Goal: Information Seeking & Learning: Learn about a topic

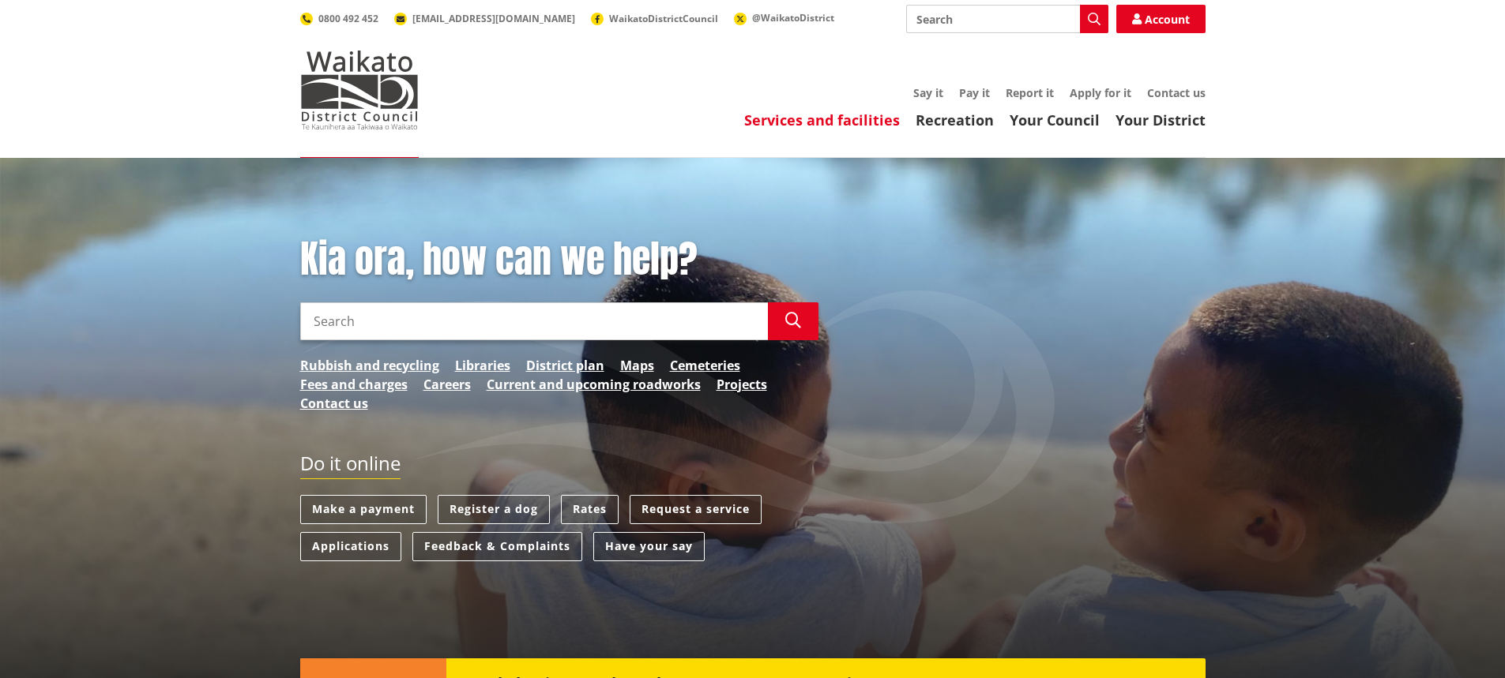
click at [874, 122] on link "Services and facilities" at bounding box center [822, 120] width 156 height 19
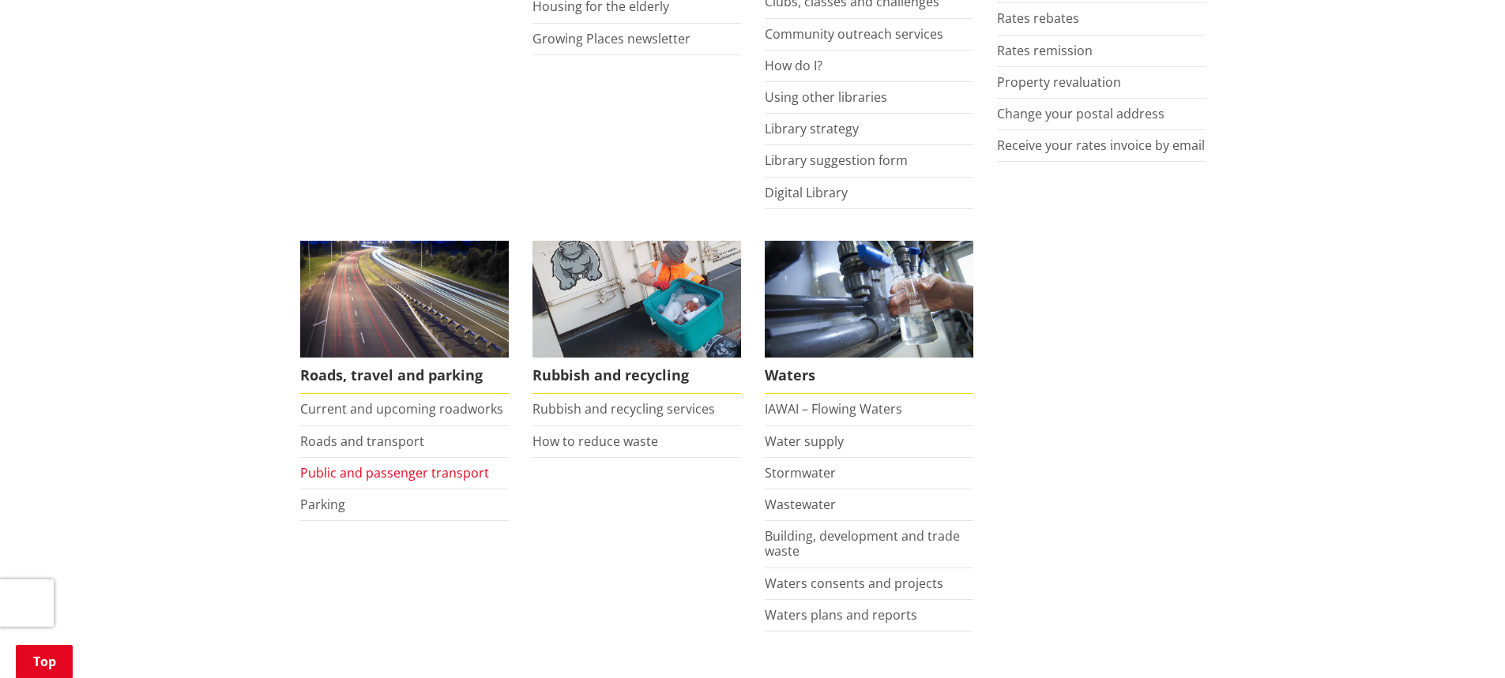
scroll to position [948, 0]
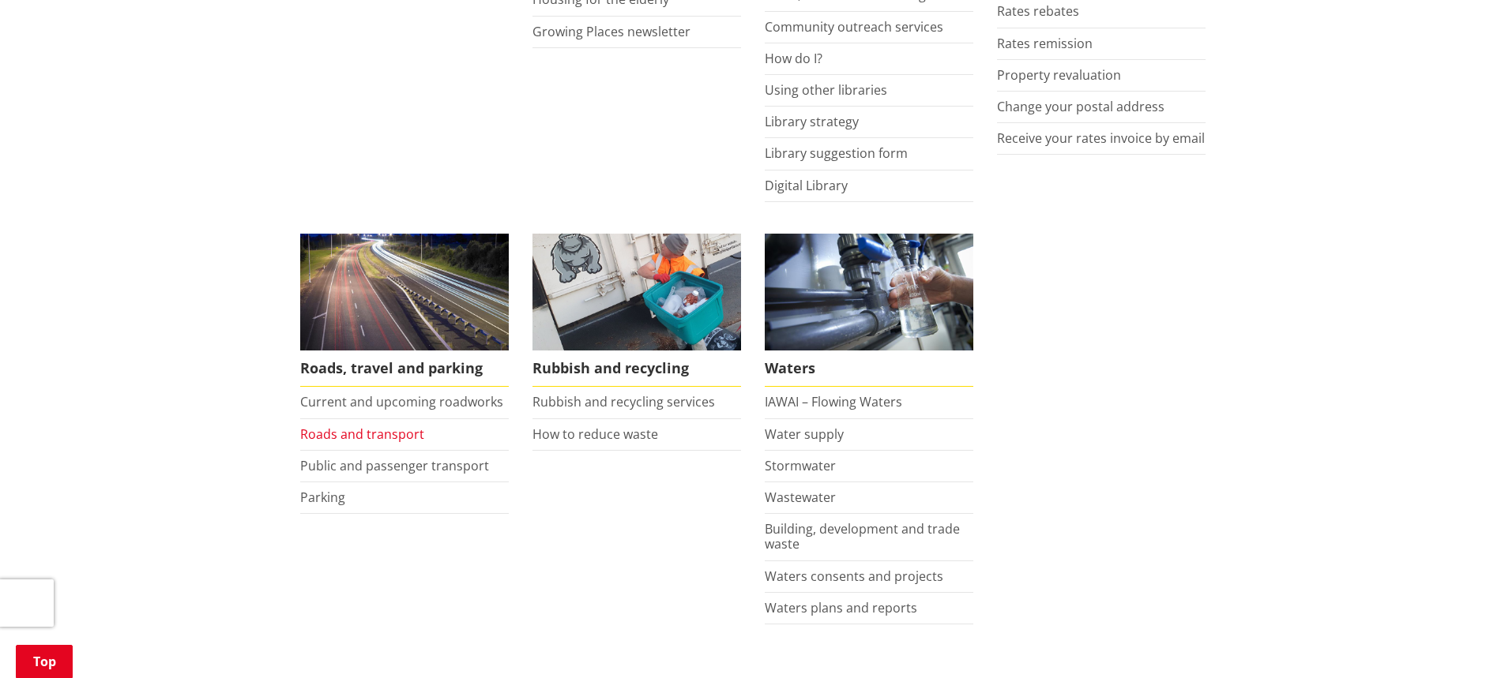
click at [362, 431] on link "Roads and transport" at bounding box center [362, 434] width 124 height 17
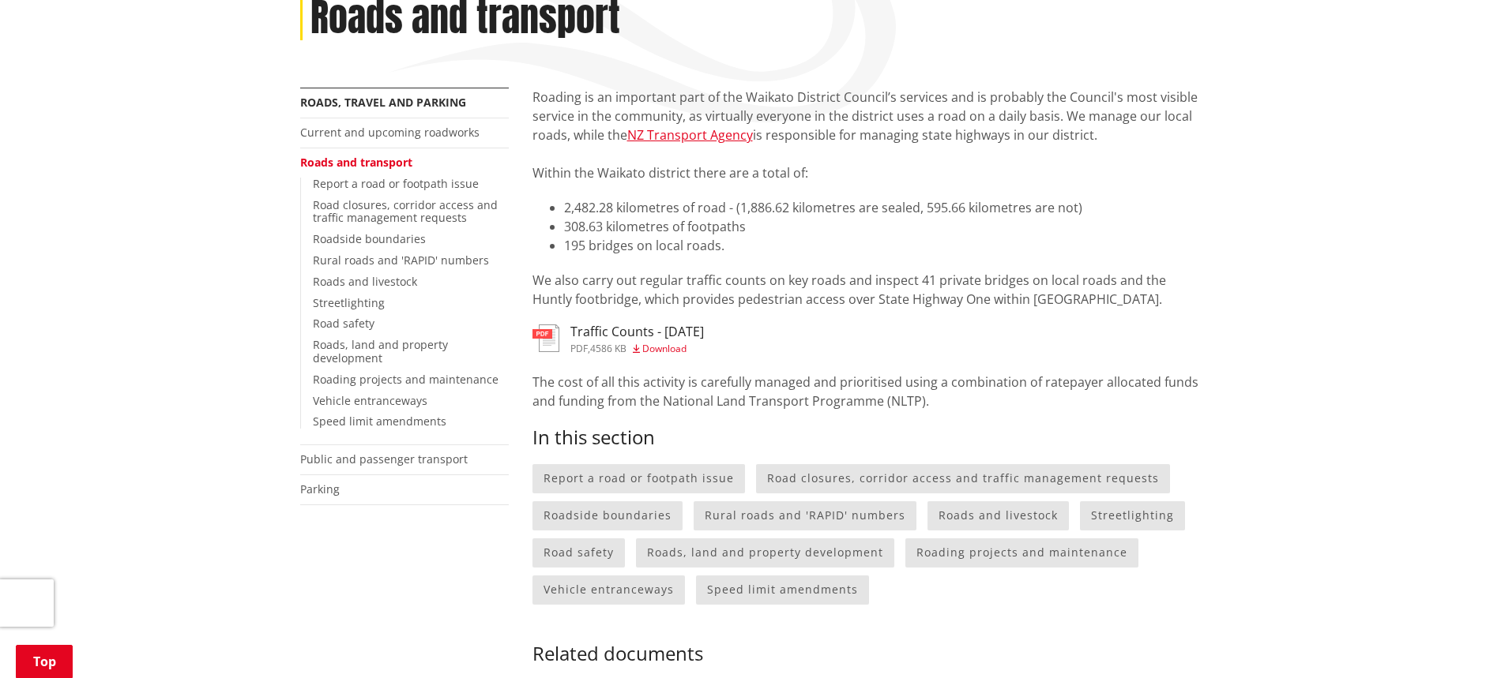
scroll to position [237, 0]
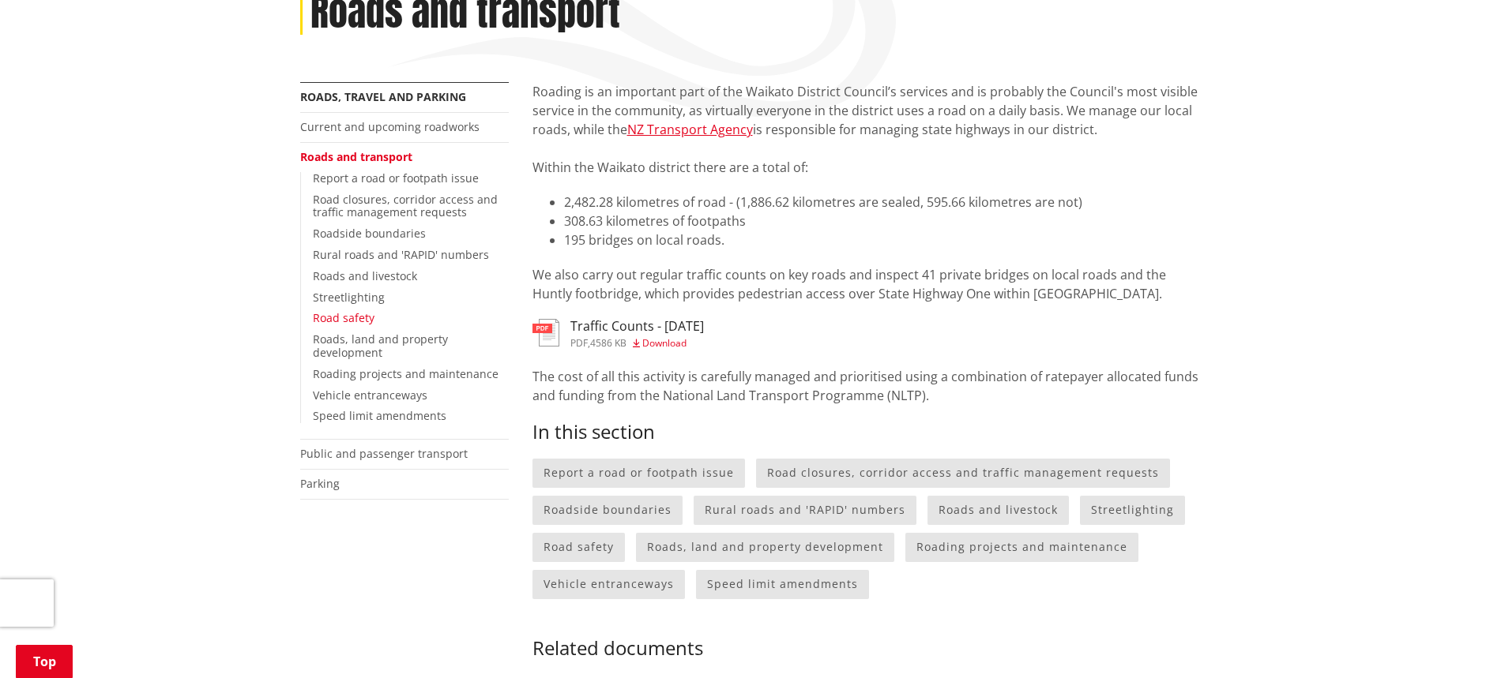
click at [350, 318] on link "Road safety" at bounding box center [344, 317] width 62 height 15
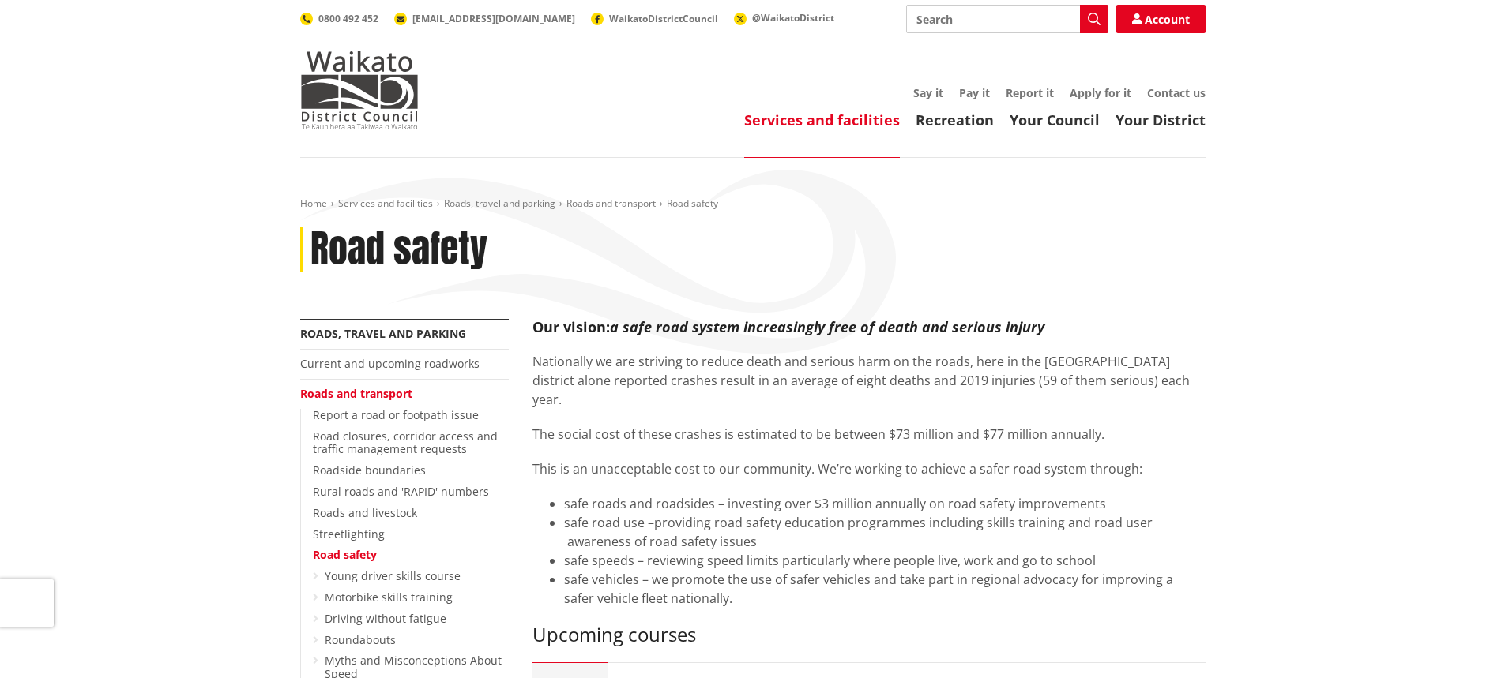
scroll to position [237, 0]
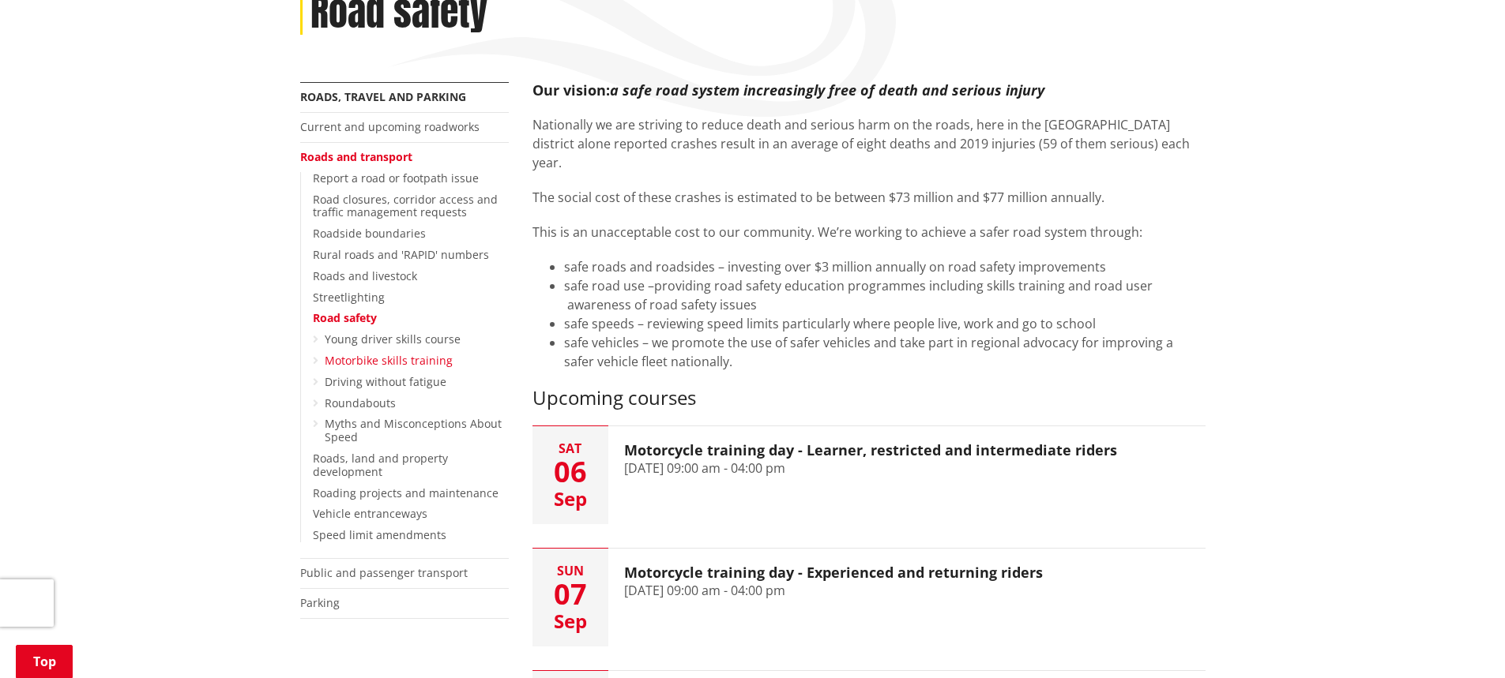
click at [404, 355] on link "Motorbike skills training" at bounding box center [389, 360] width 128 height 15
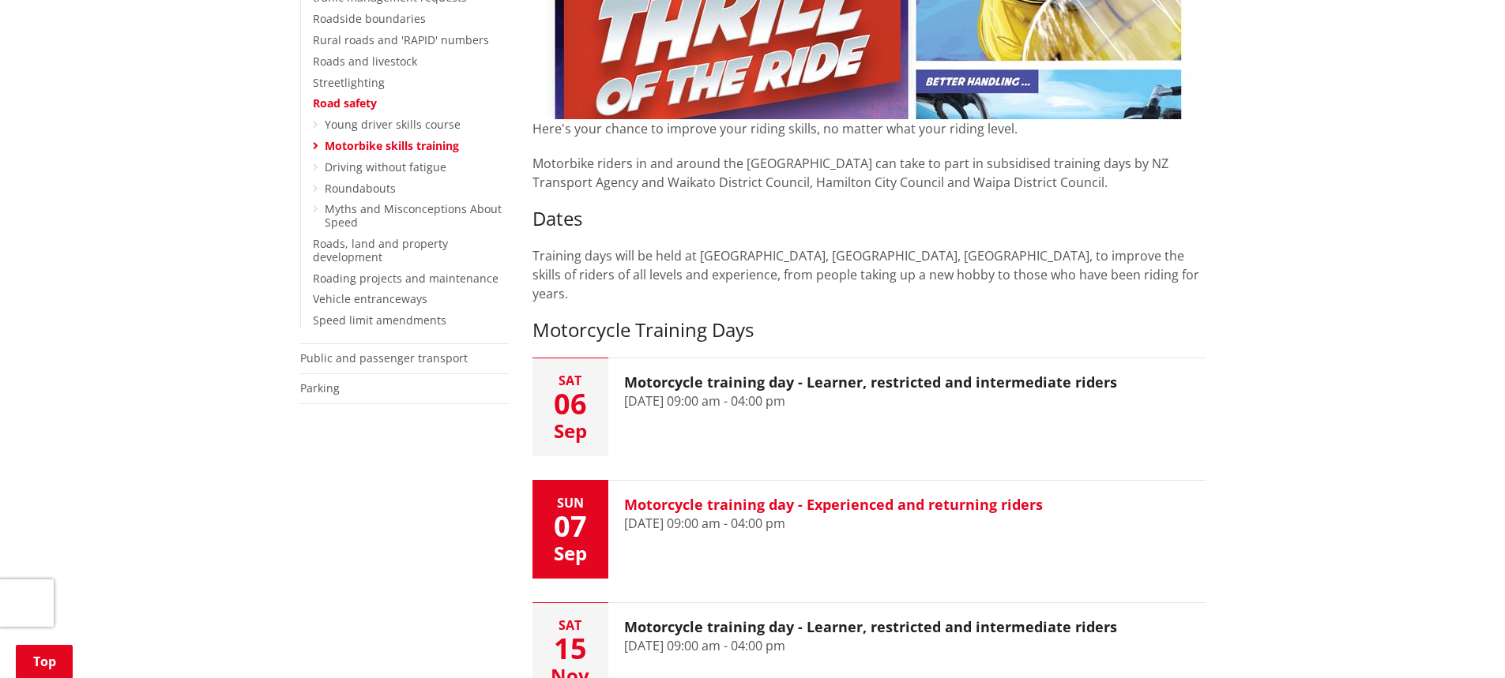
scroll to position [474, 0]
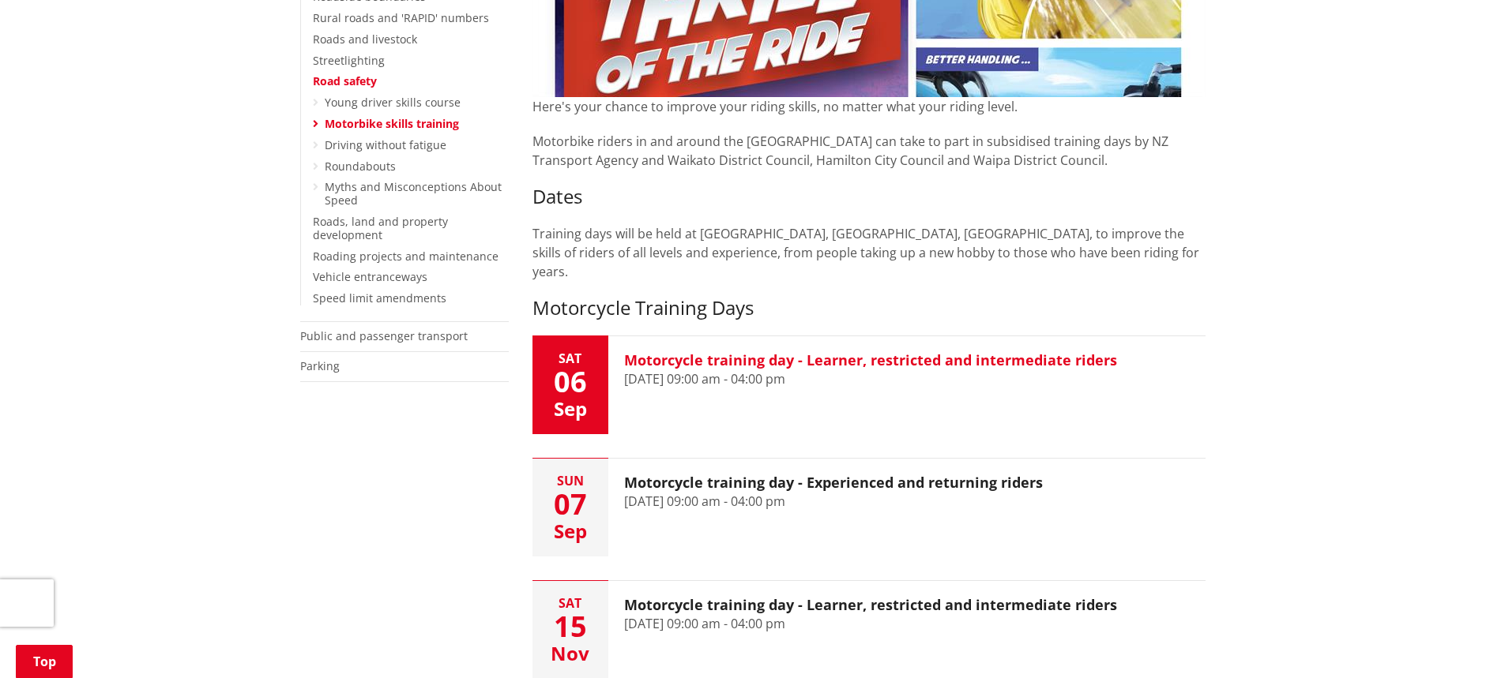
click at [785, 370] on time "6 September 2025, 09:00 am - 04:00 pm" at bounding box center [704, 378] width 161 height 17
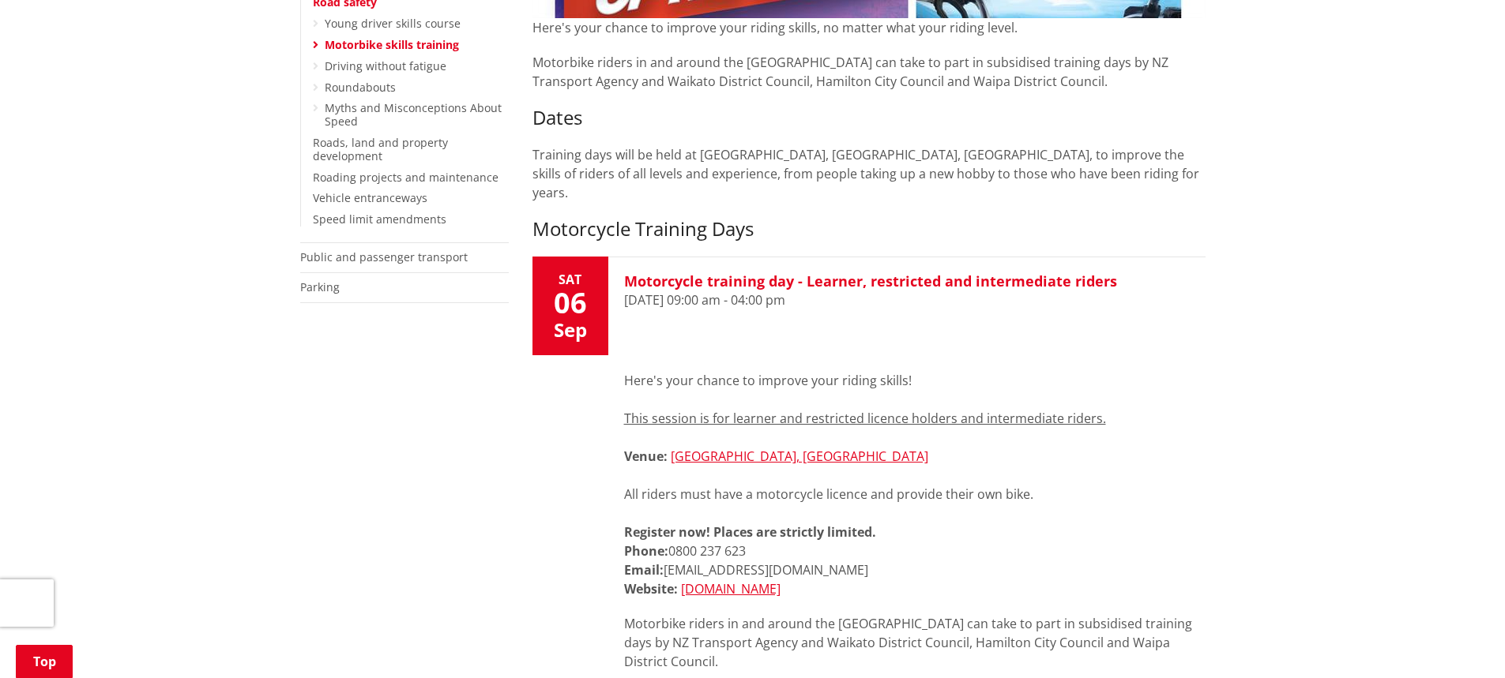
scroll to position [790, 0]
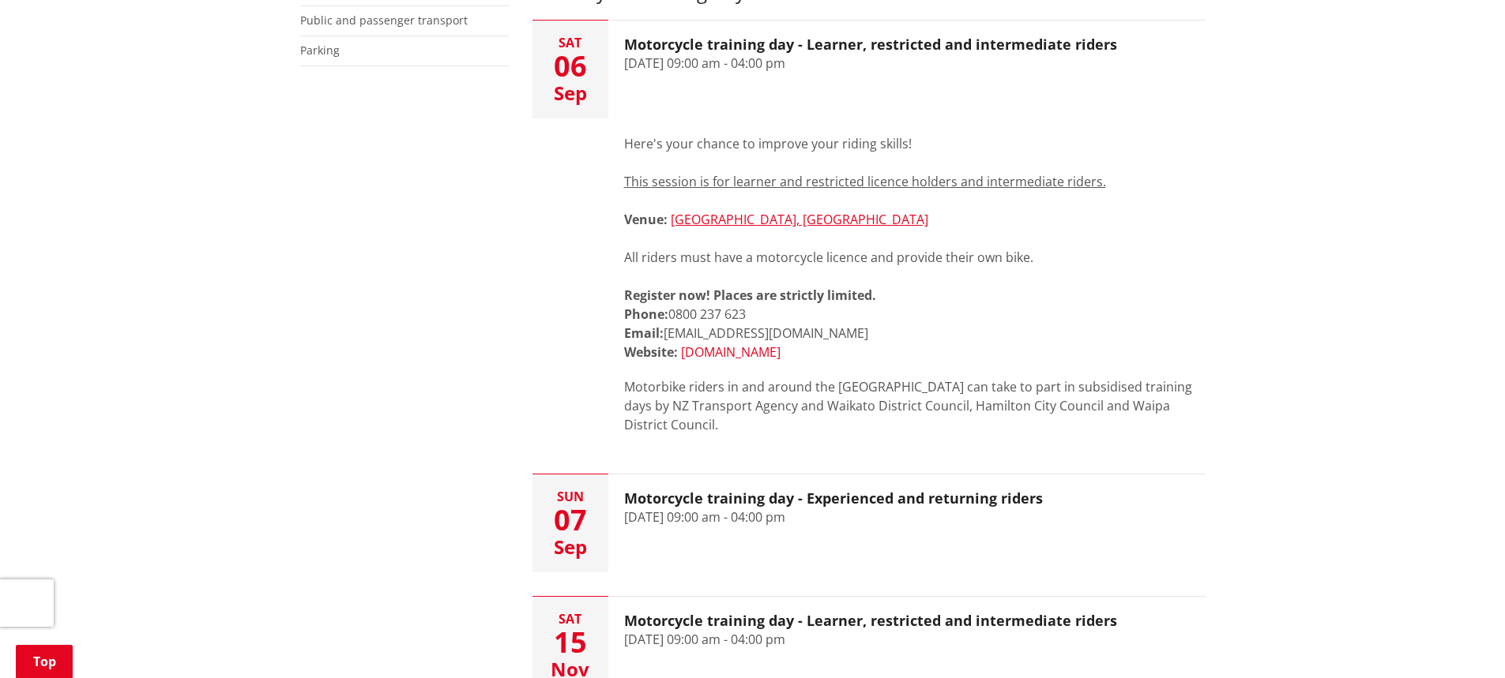
click at [761, 344] on link "[DOMAIN_NAME]" at bounding box center [731, 352] width 100 height 17
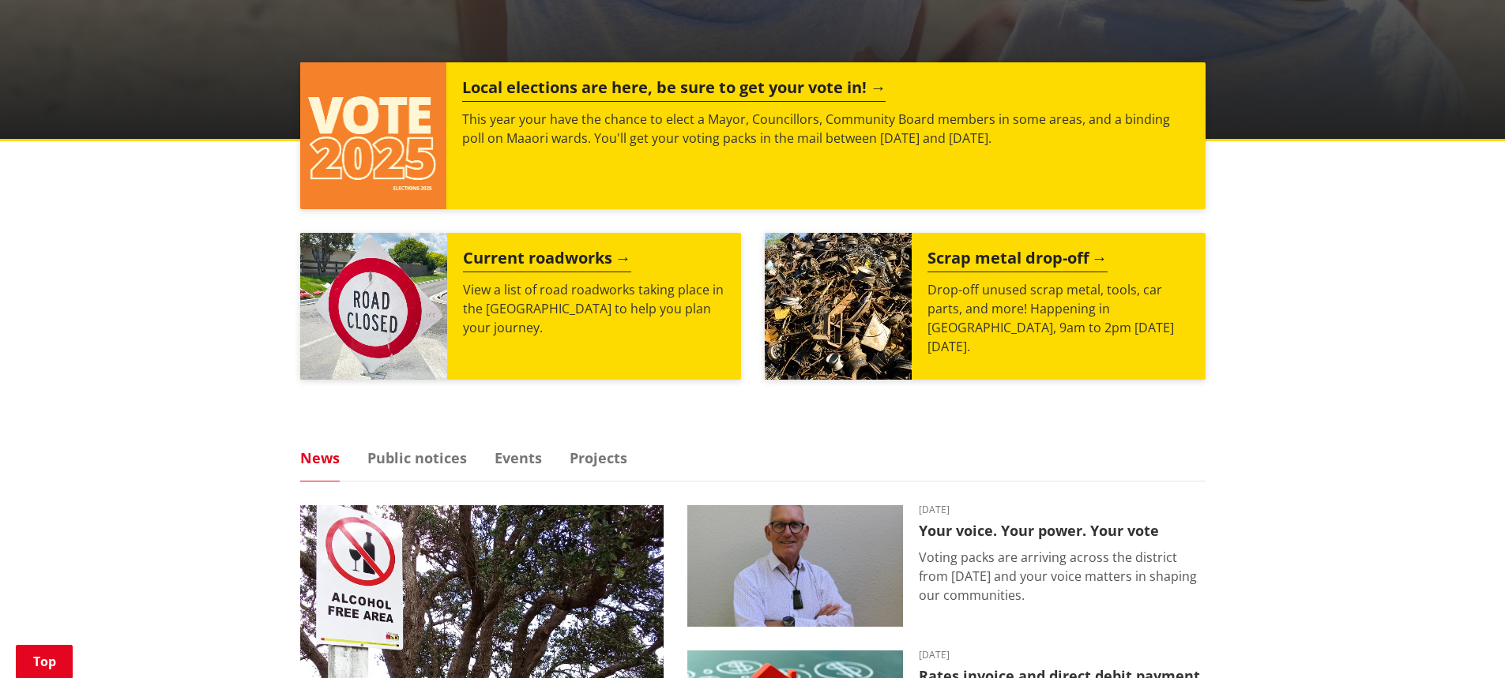
scroll to position [790, 0]
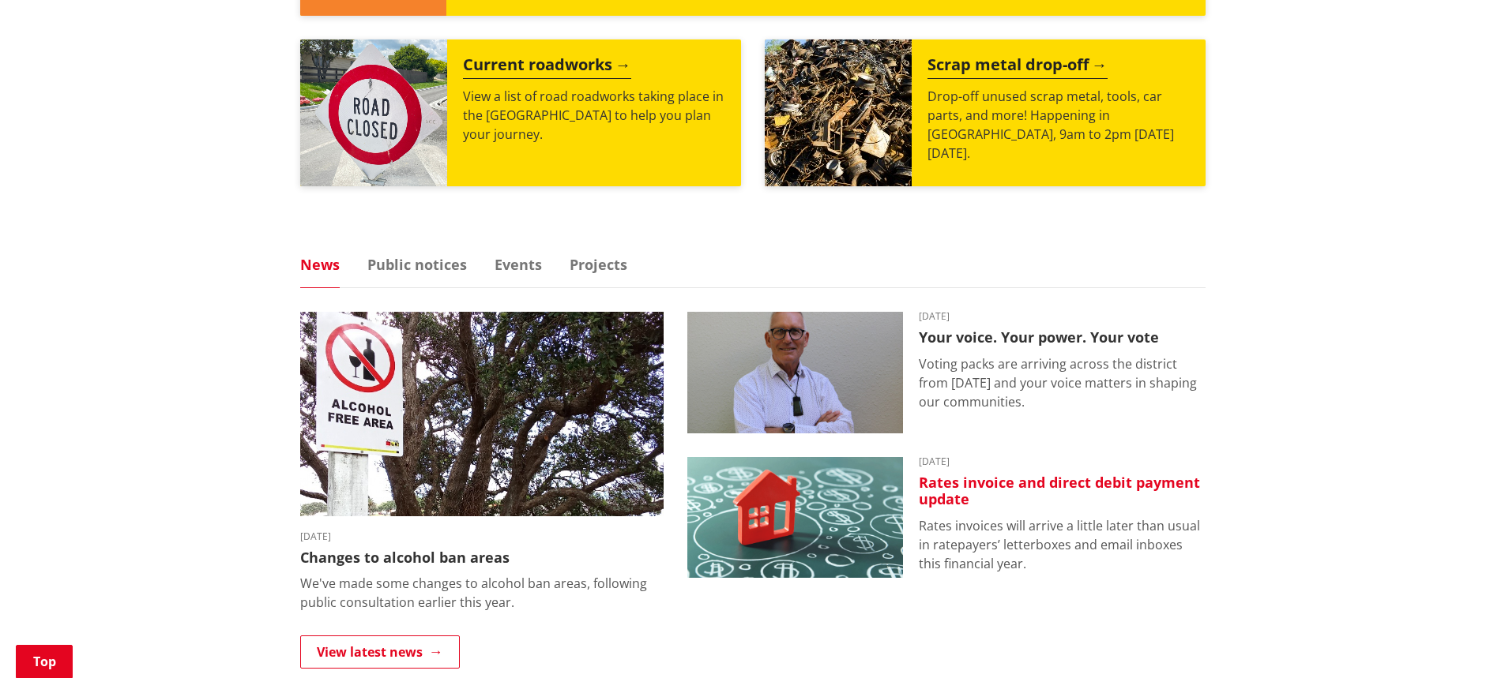
click at [1168, 477] on h3 "Rates invoice and direct debit payment update" at bounding box center [1062, 492] width 287 height 34
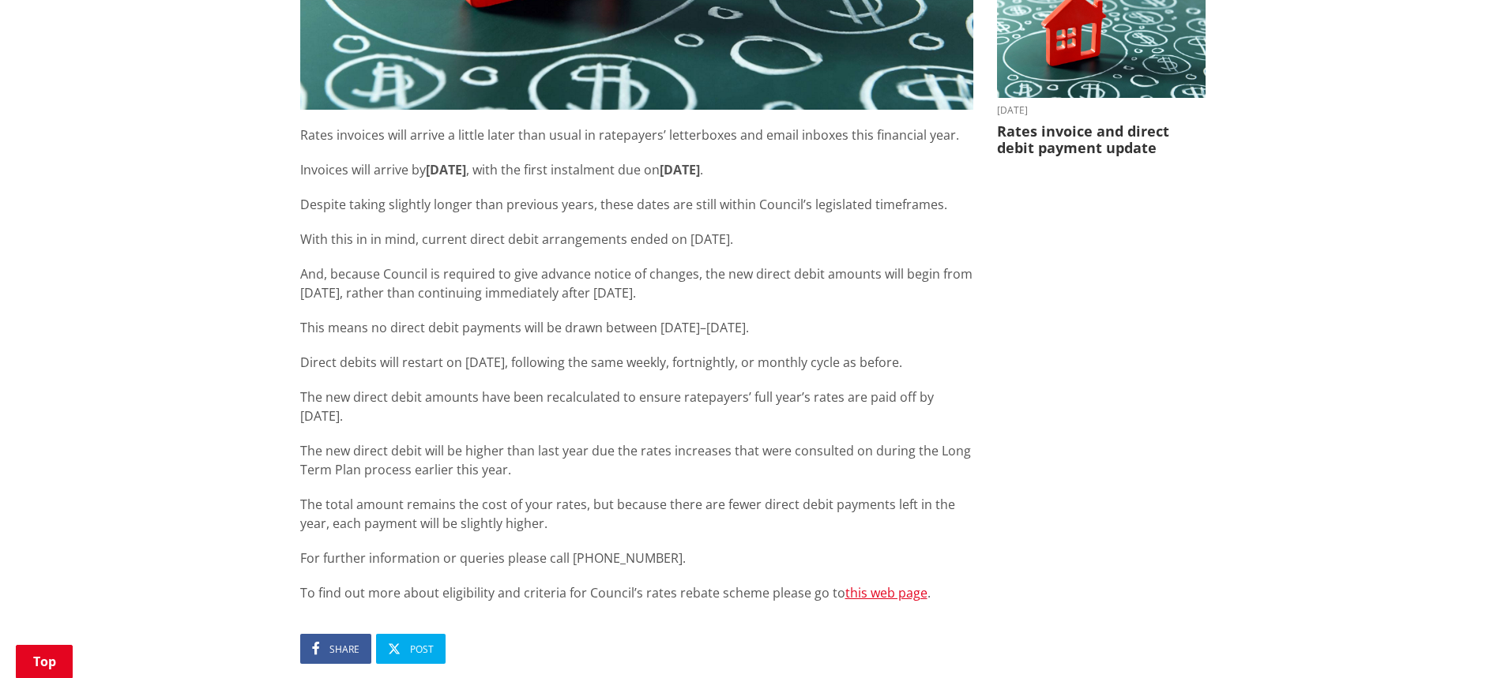
scroll to position [553, 0]
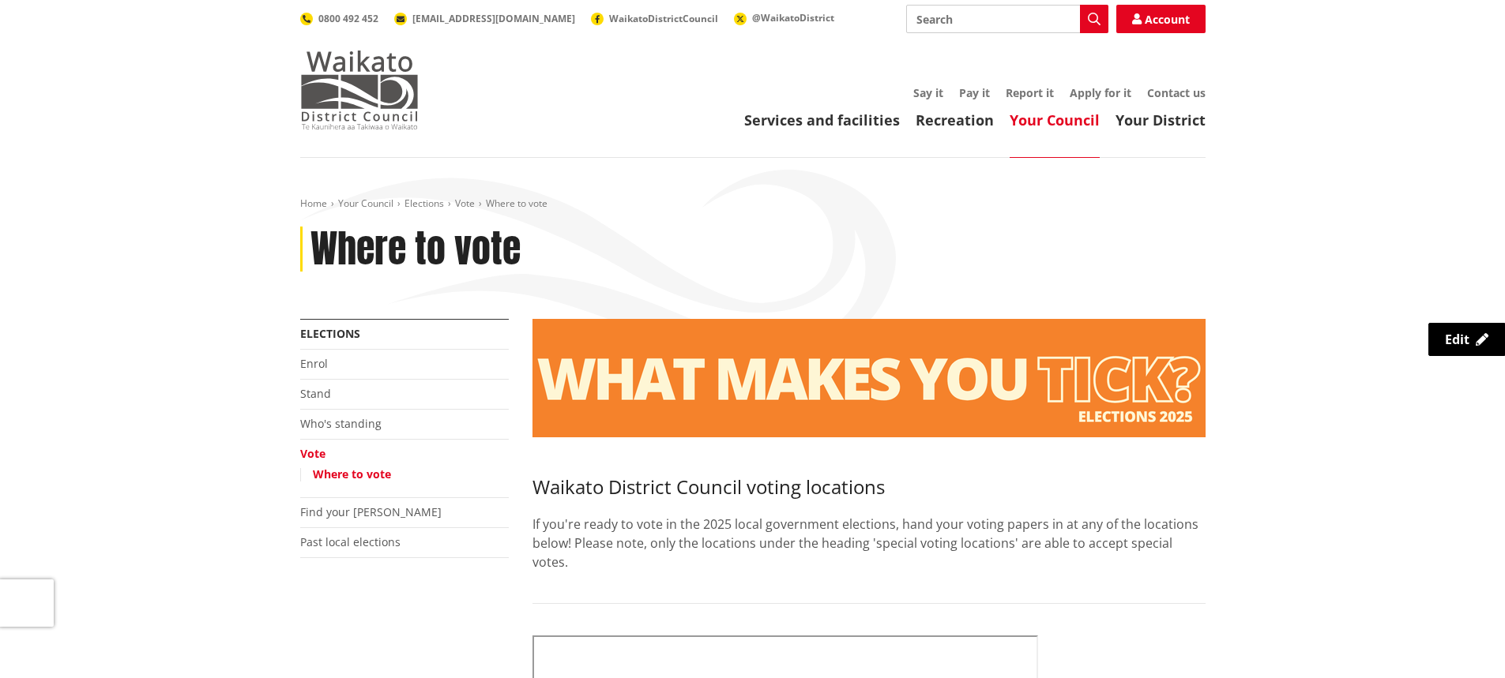
click at [343, 78] on img at bounding box center [359, 90] width 118 height 79
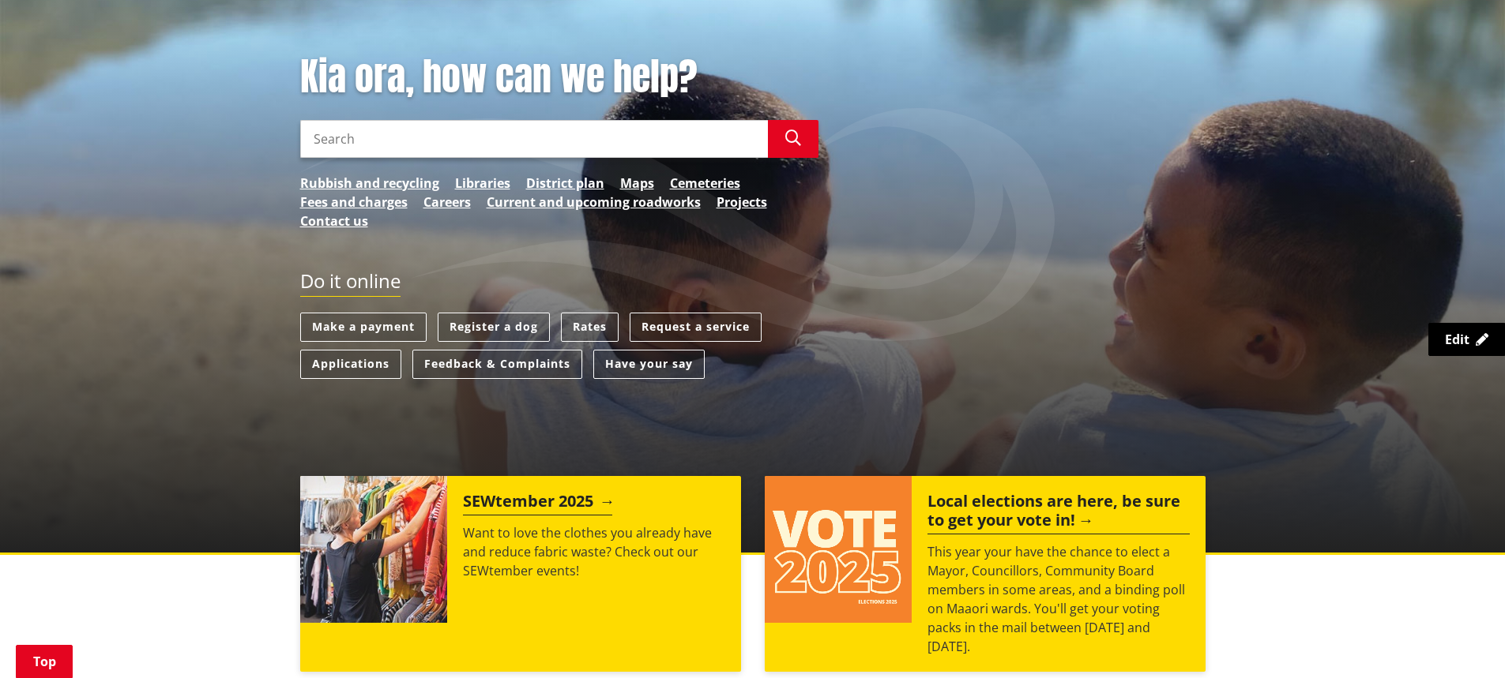
scroll to position [316, 0]
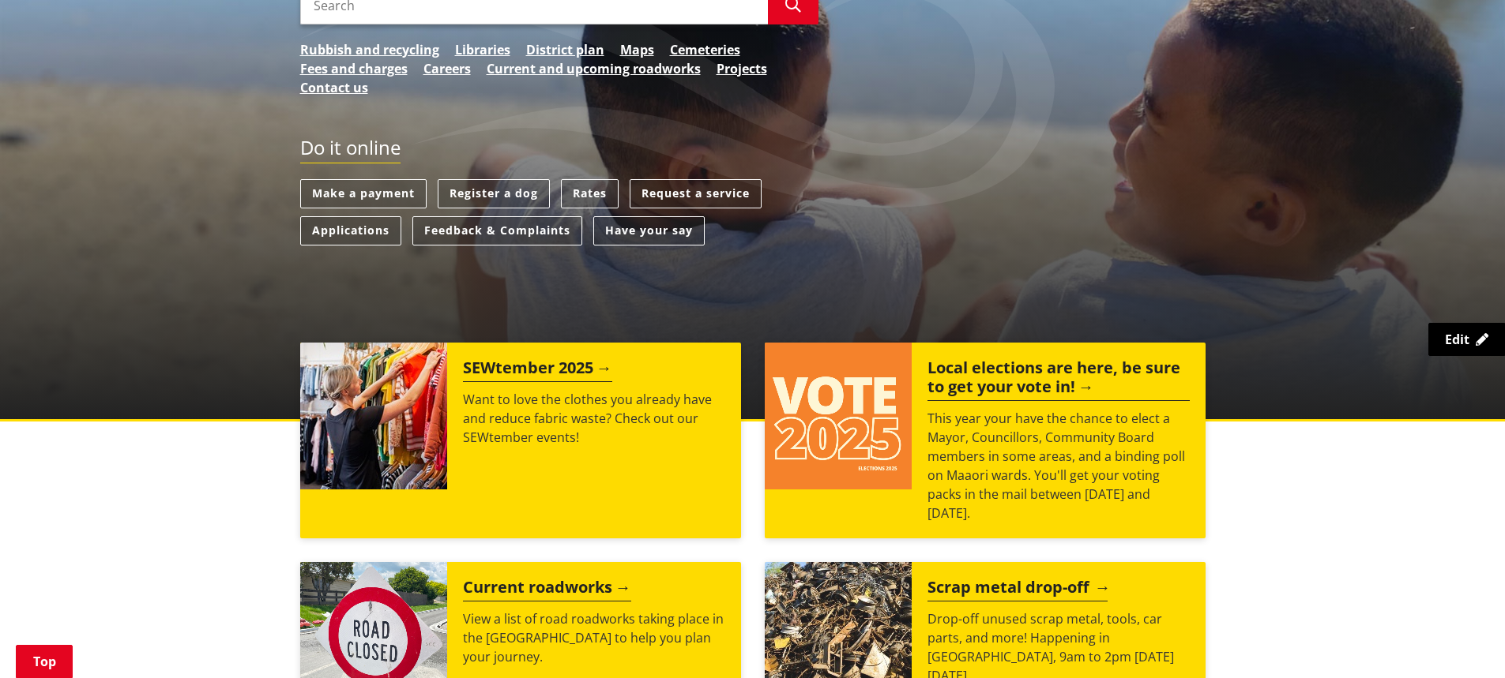
click at [1043, 600] on h2 "Scrap metal drop-off" at bounding box center [1017, 590] width 180 height 24
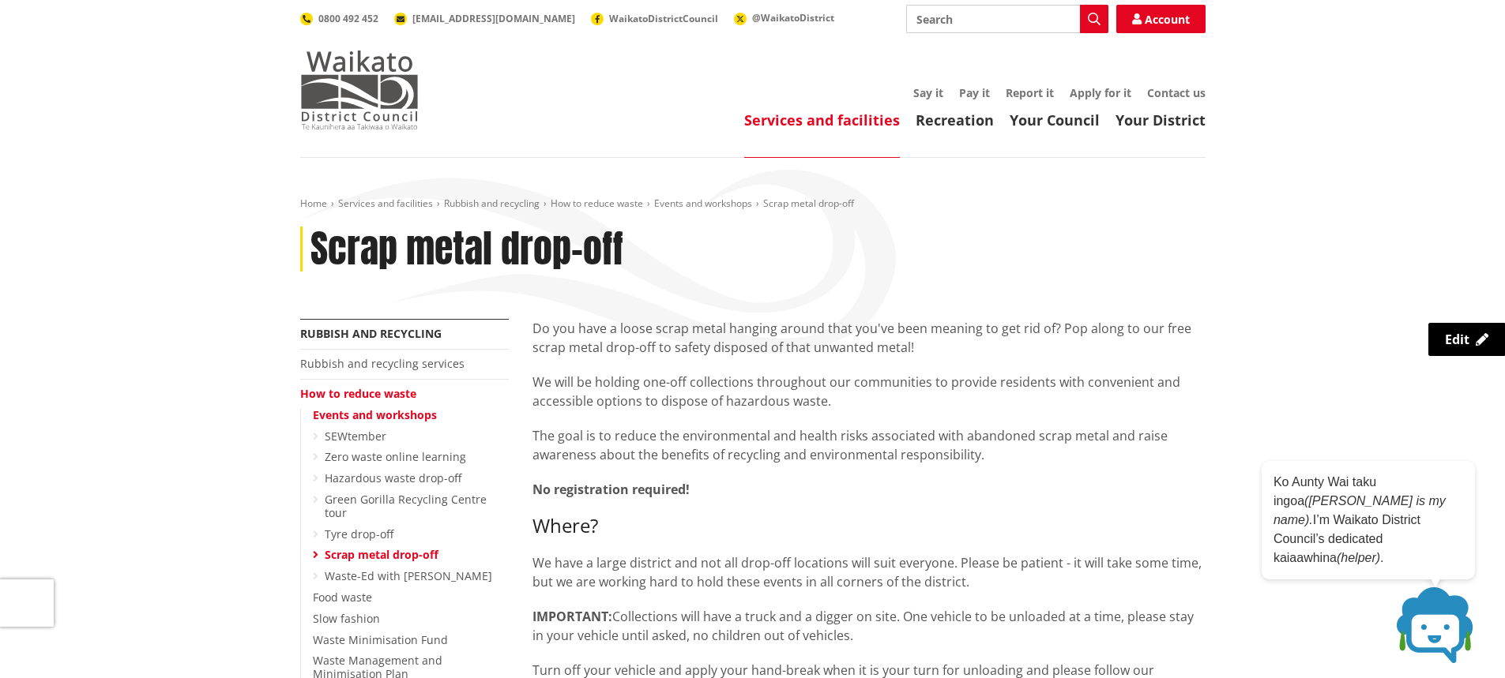
click at [387, 126] on img at bounding box center [359, 90] width 118 height 79
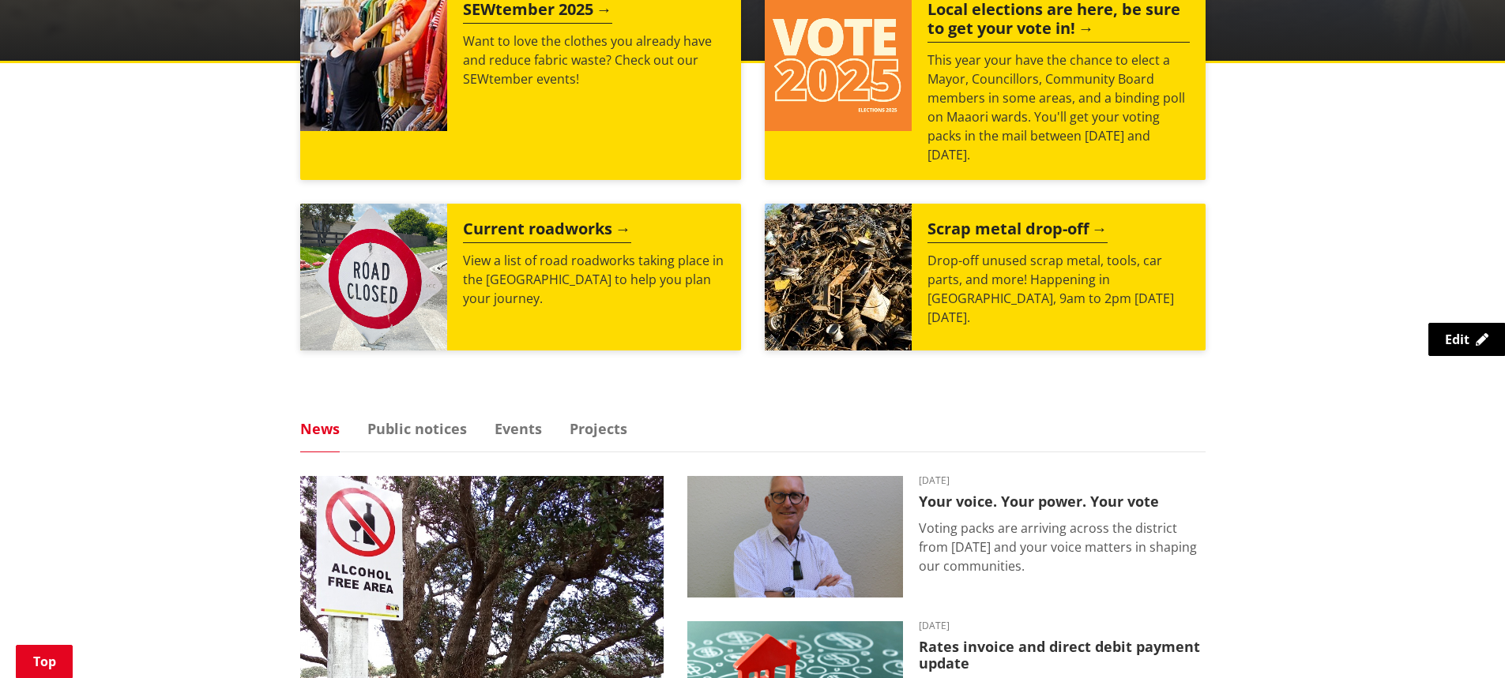
scroll to position [711, 0]
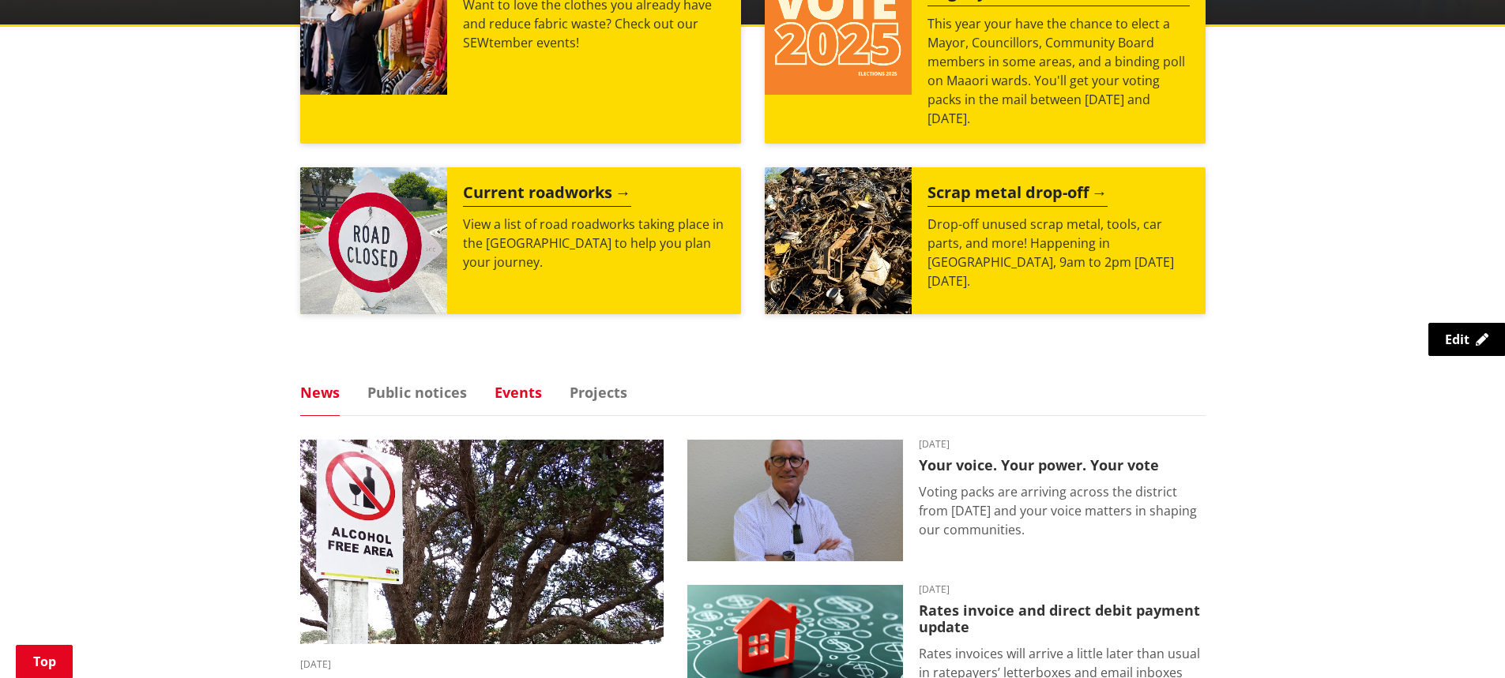
click at [499, 385] on link "Events" at bounding box center [517, 392] width 47 height 14
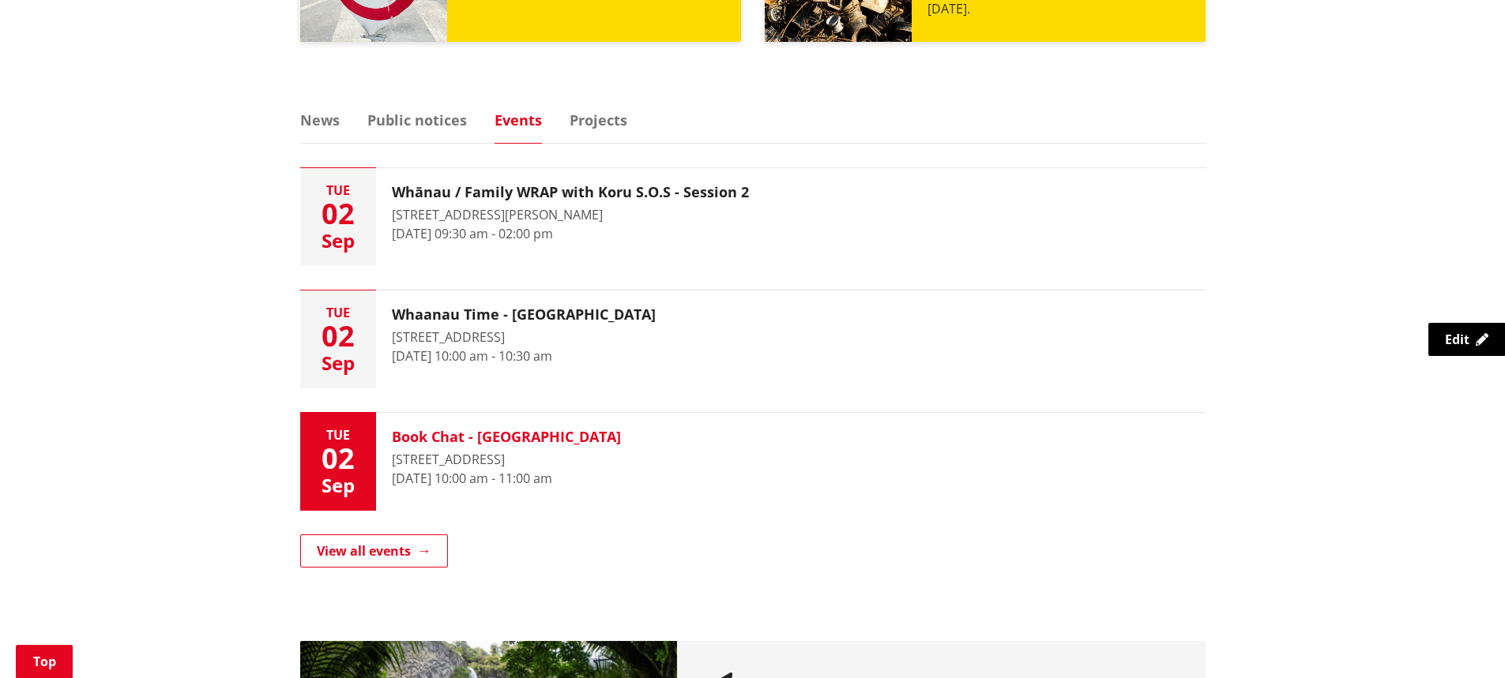
scroll to position [948, 0]
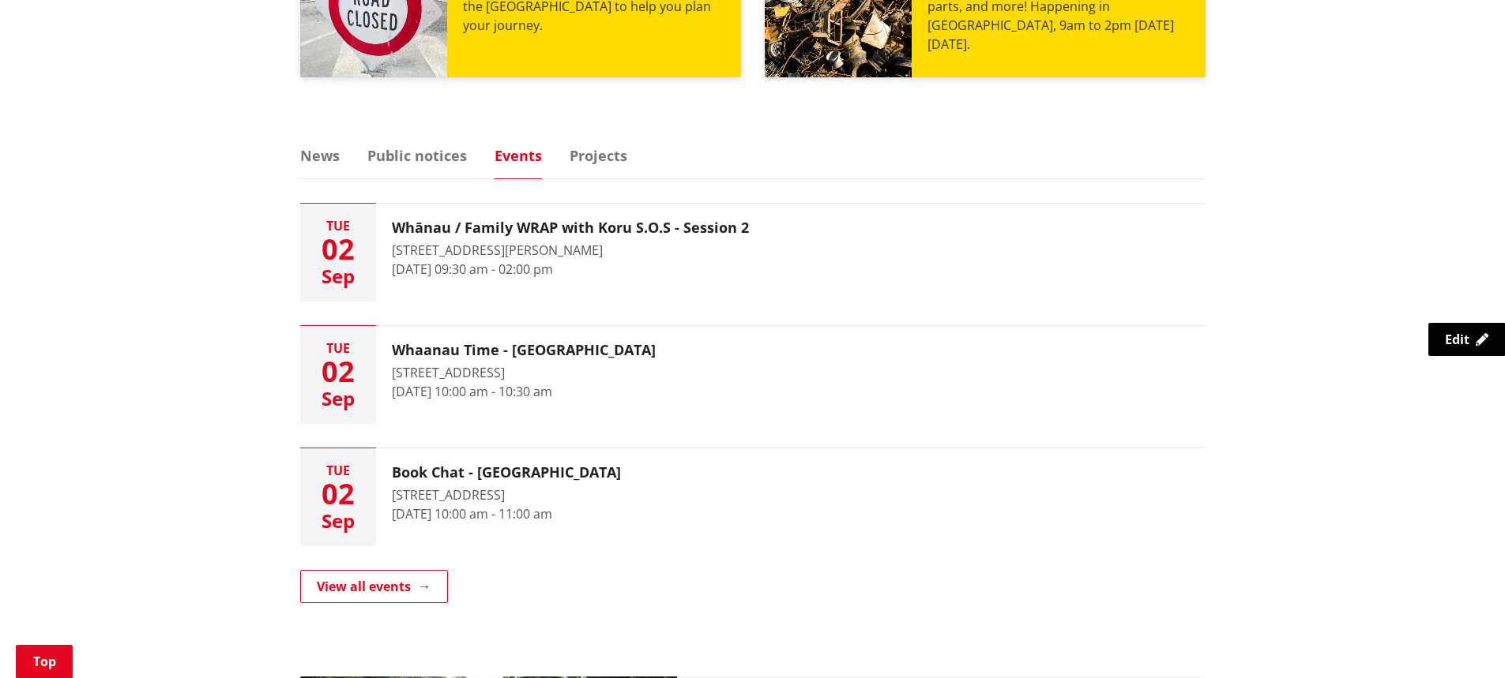
click at [309, 142] on div "Kia ora, how can we help? Search Search Rubbish and recycling Libraries Distric…" at bounding box center [752, 49] width 1505 height 1678
click at [327, 154] on link "News" at bounding box center [319, 155] width 39 height 14
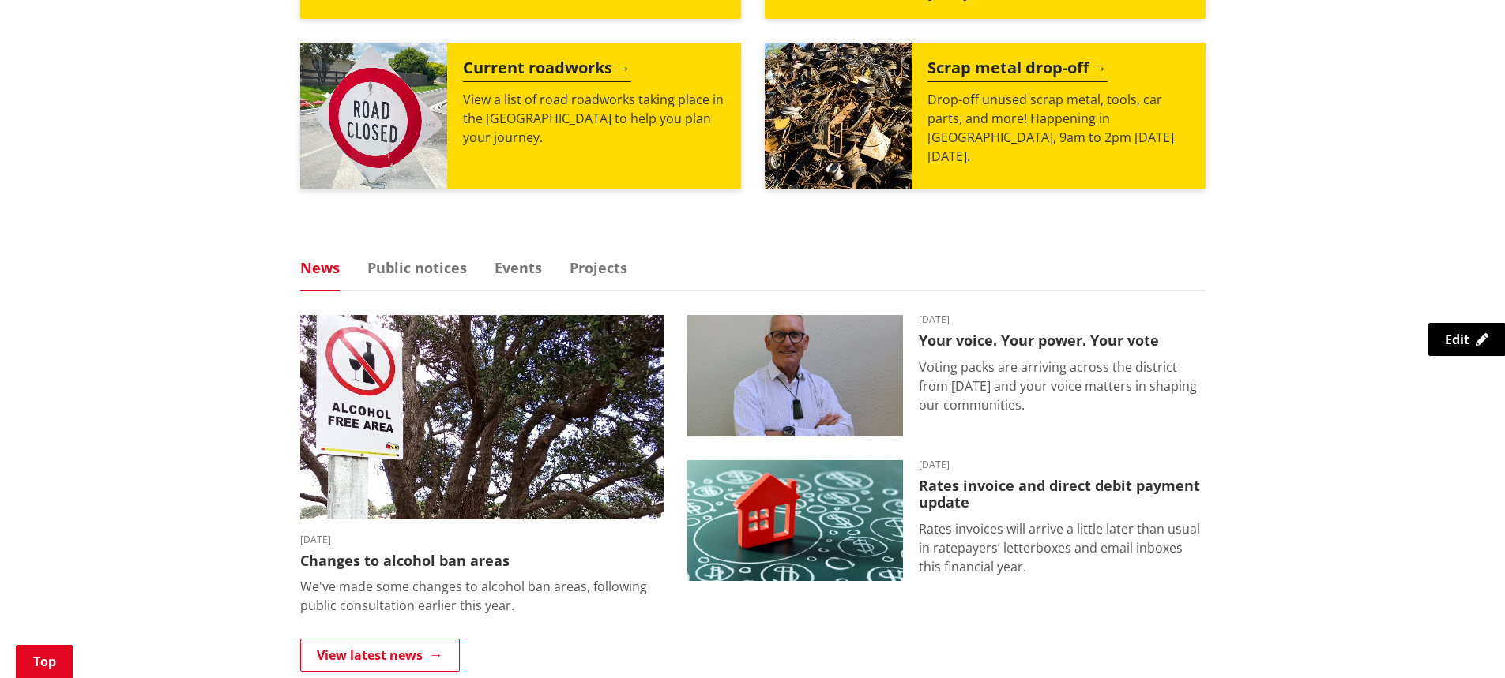
scroll to position [632, 0]
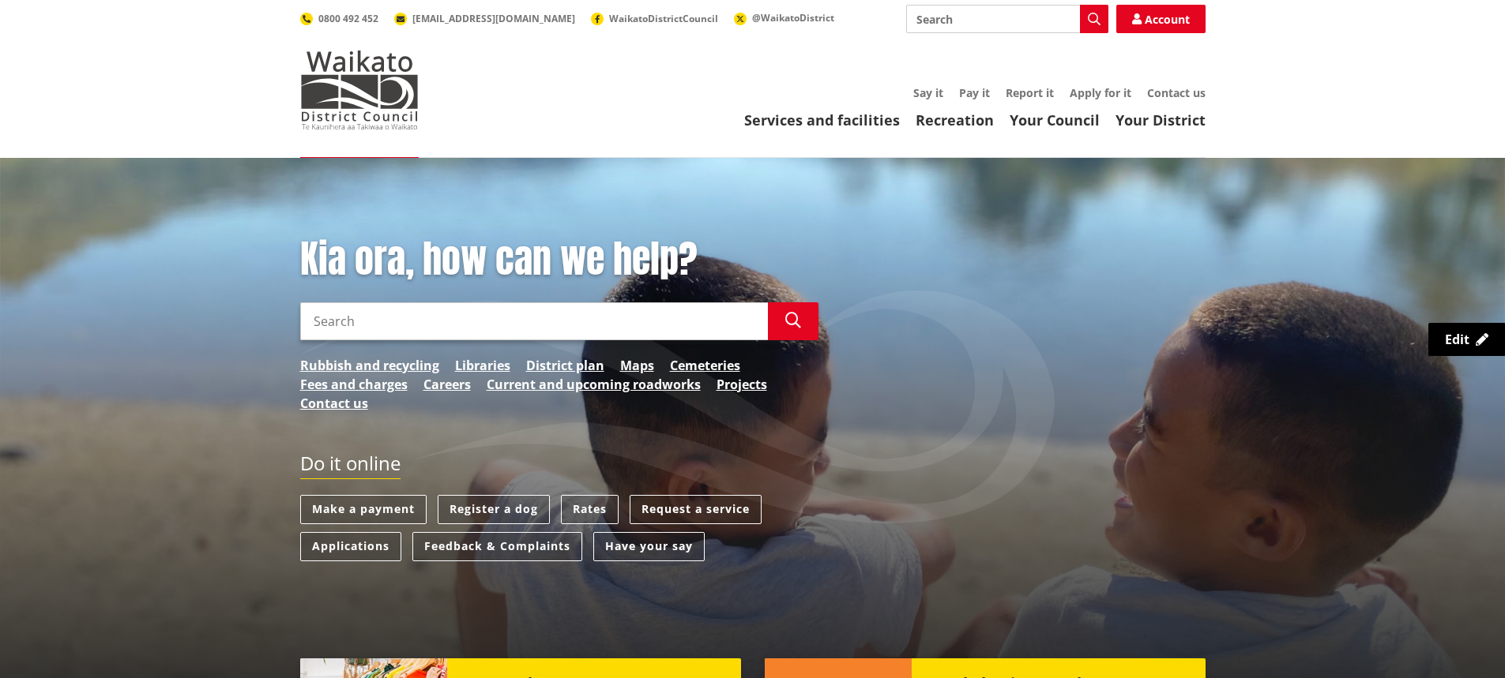
scroll to position [632, 0]
click at [380, 95] on img at bounding box center [359, 90] width 118 height 79
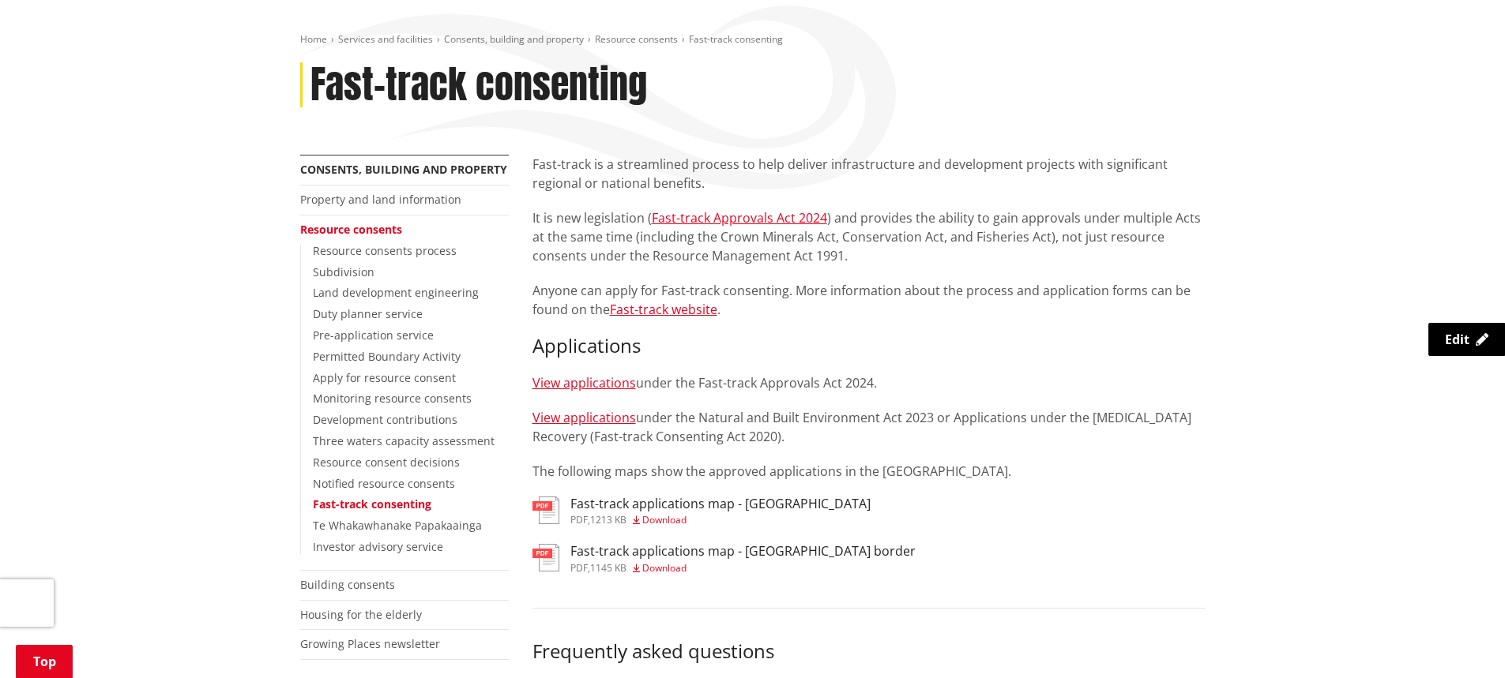
scroll to position [158, 0]
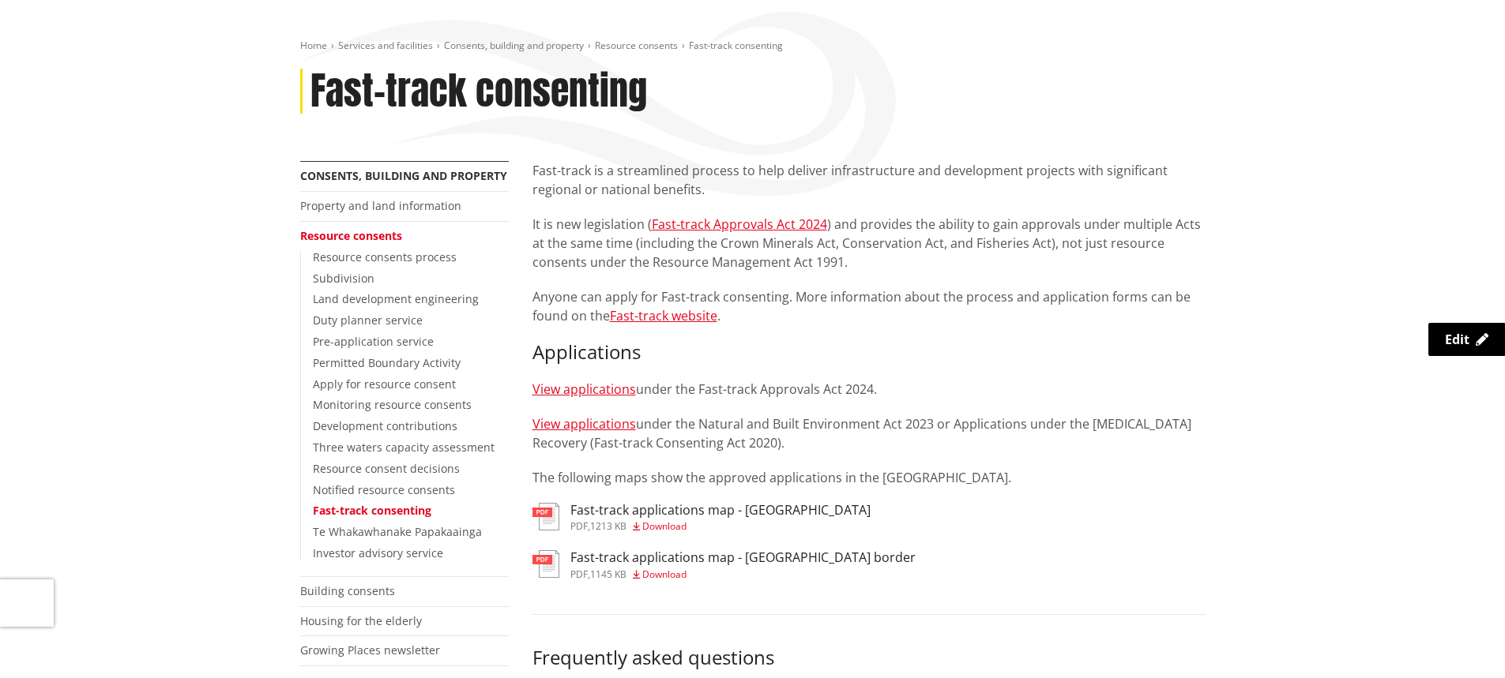
click at [777, 559] on h3 "Fast-track applications map - Hamilton border" at bounding box center [742, 558] width 345 height 15
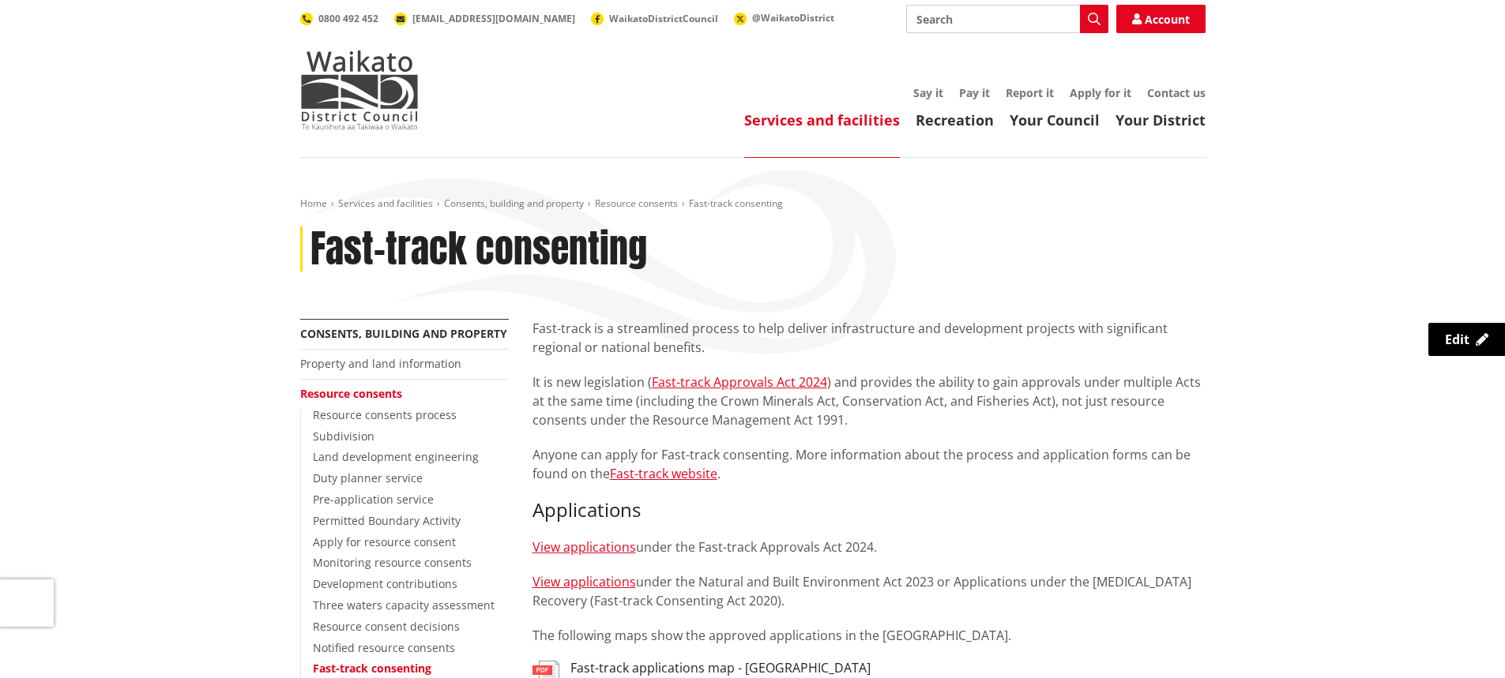
scroll to position [158, 0]
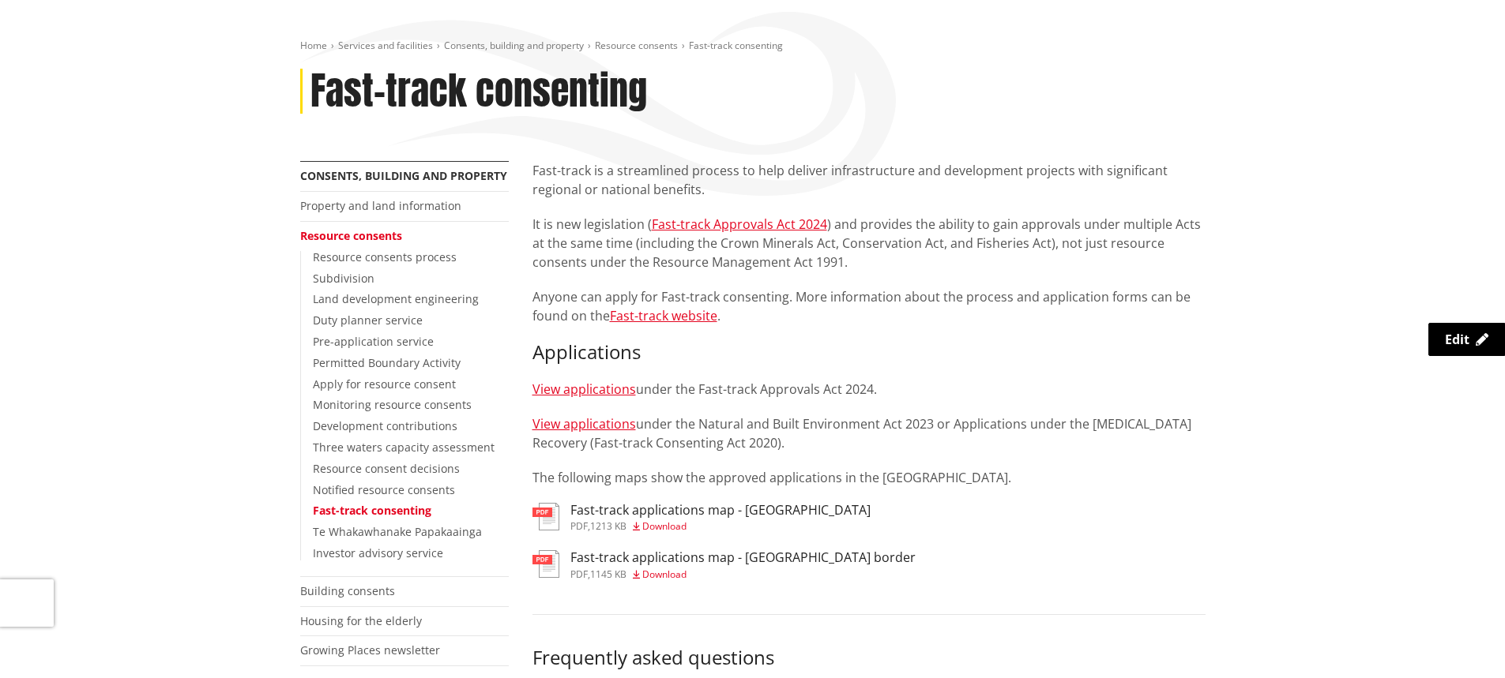
click at [716, 504] on h3 "Fast-track applications map - [GEOGRAPHIC_DATA]" at bounding box center [720, 510] width 300 height 15
